Goal: Transaction & Acquisition: Register for event/course

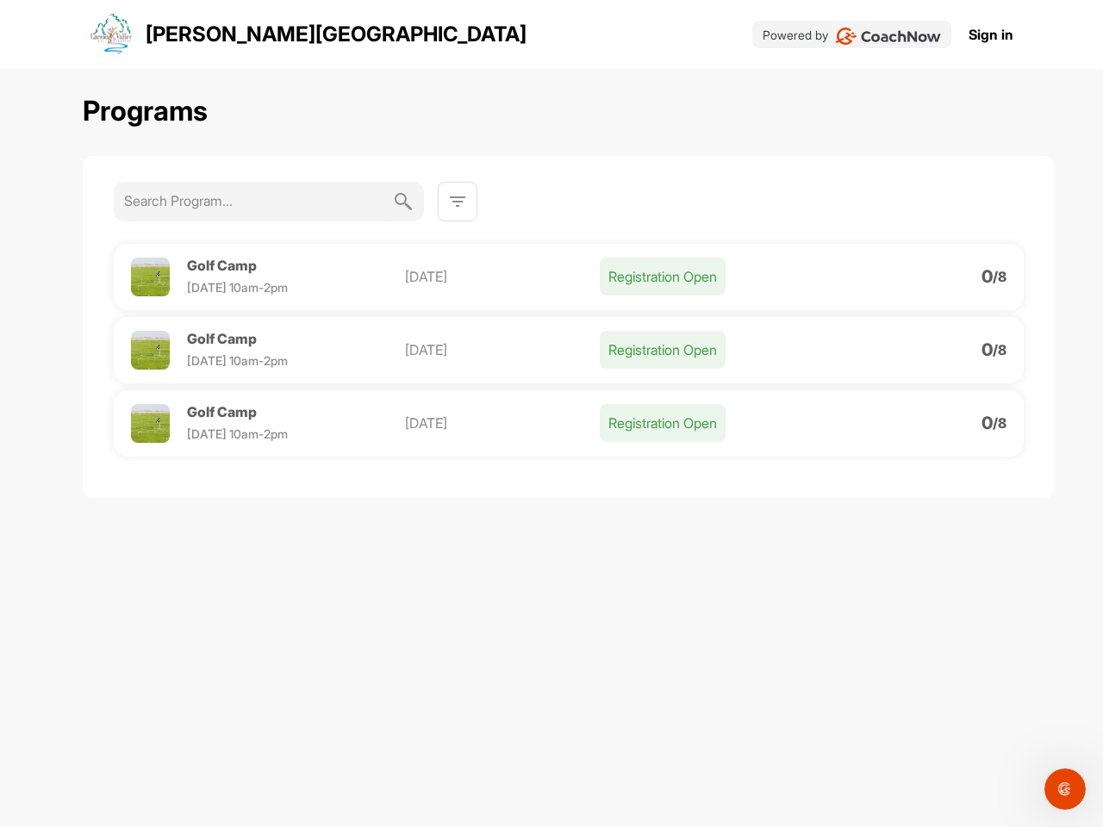
click at [458, 202] on img at bounding box center [457, 201] width 21 height 21
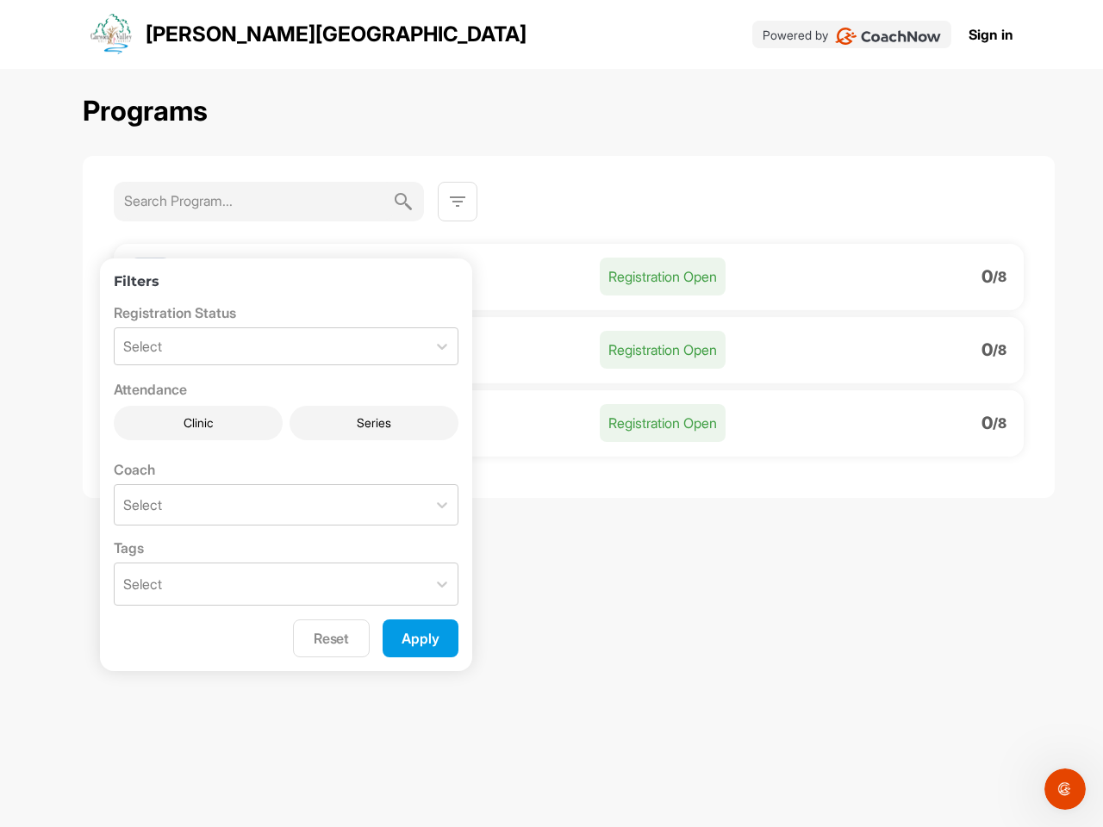
click at [569, 277] on p "[DATE]" at bounding box center [502, 276] width 195 height 21
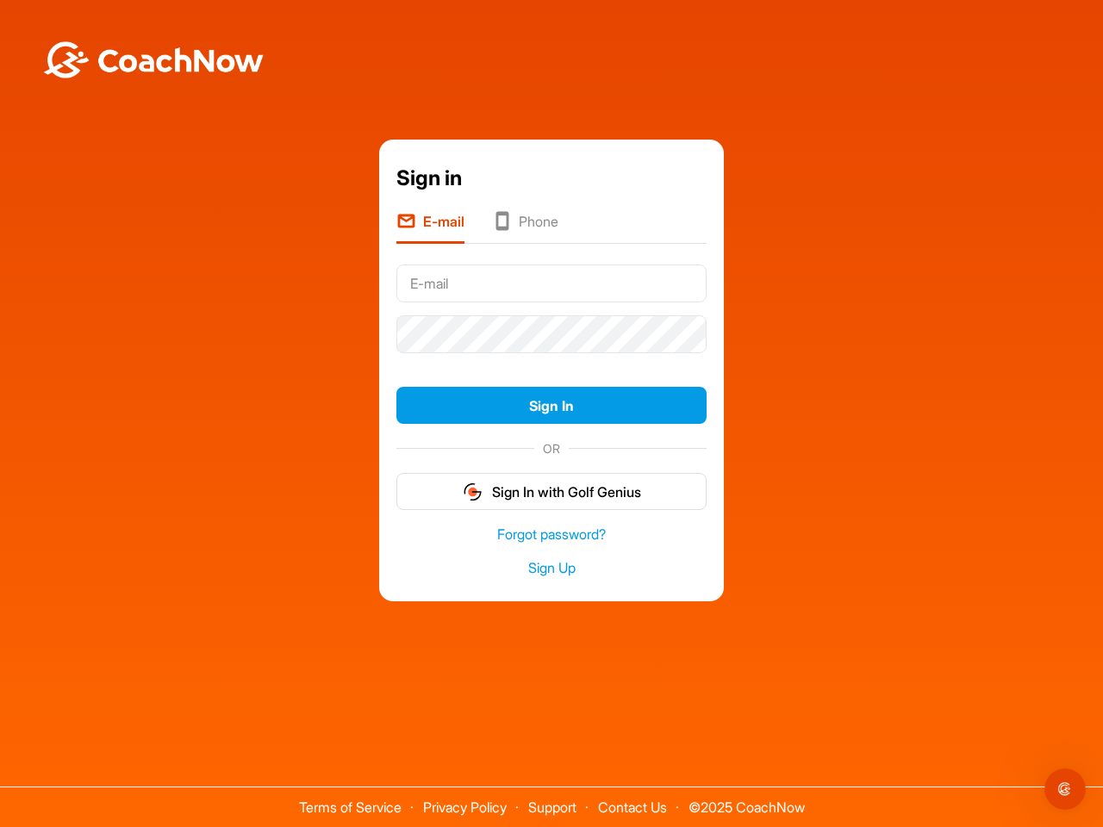
click at [150, 277] on div "Sign in E-mail Phone Sign In OR Sign In with Golf Genius Forgot password? Sign …" at bounding box center [552, 371] width 1086 height 462
click at [245, 265] on div "Sign in E-mail Phone Sign In OR Sign In with Golf Genius Forgot password? Sign …" at bounding box center [552, 371] width 1086 height 462
